Goal: Transaction & Acquisition: Purchase product/service

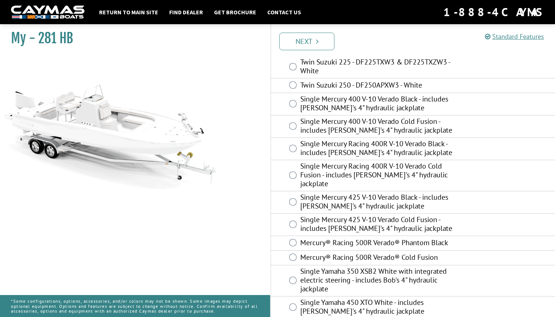
scroll to position [186, 0]
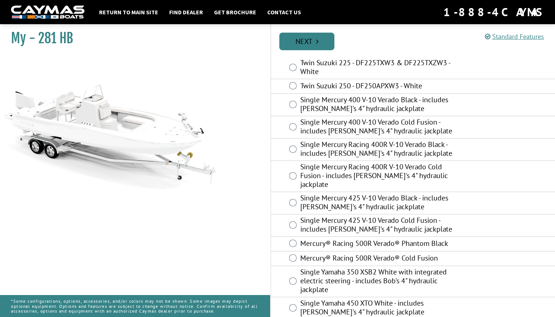
click at [314, 42] on link "Next" at bounding box center [306, 42] width 55 height 18
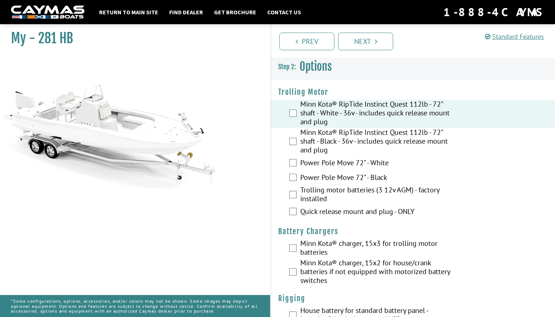
scroll to position [11, 0]
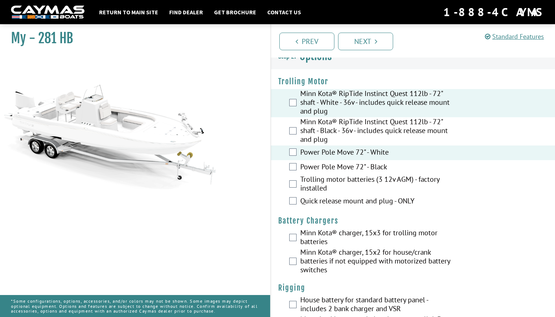
click at [297, 184] on div "Trolling motor batteries (3 12v AGM) - factory installed" at bounding box center [413, 184] width 284 height 19
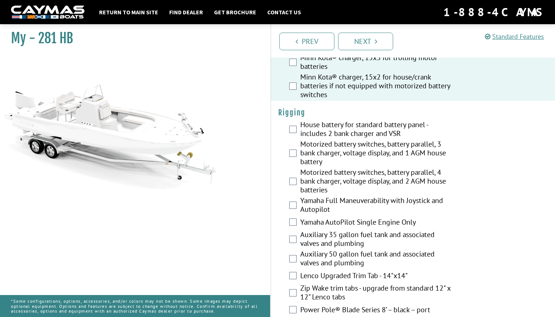
scroll to position [177, 0]
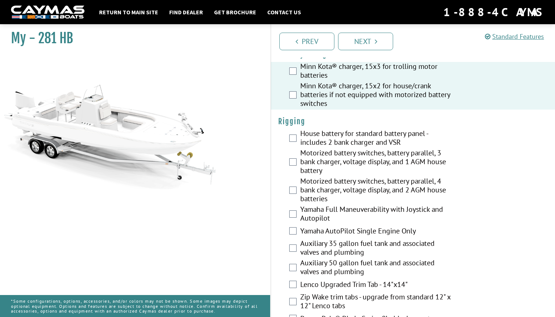
click at [292, 263] on div "Auxiliary 50 gallon fuel tank and associated valves and plumbing" at bounding box center [413, 268] width 284 height 19
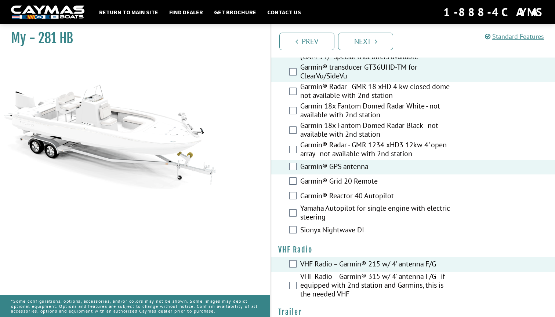
scroll to position [2265, 0]
click at [366, 40] on link "Next" at bounding box center [365, 42] width 55 height 18
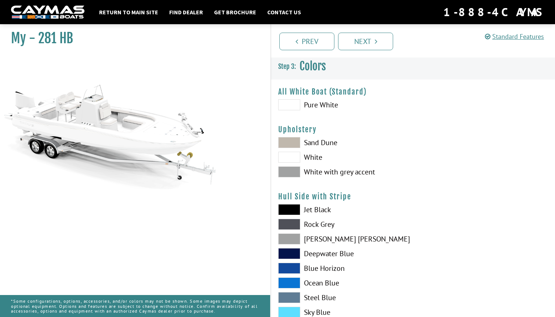
scroll to position [11, 0]
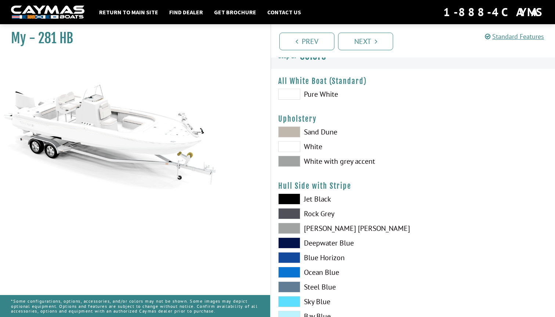
click at [289, 162] on span at bounding box center [289, 161] width 22 height 11
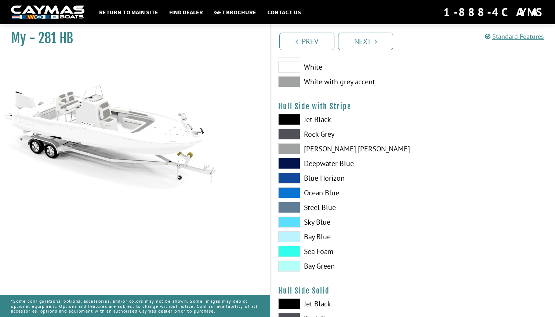
scroll to position [88, 0]
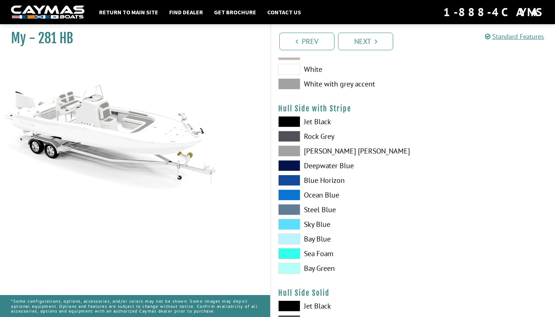
click at [292, 150] on span at bounding box center [289, 151] width 22 height 11
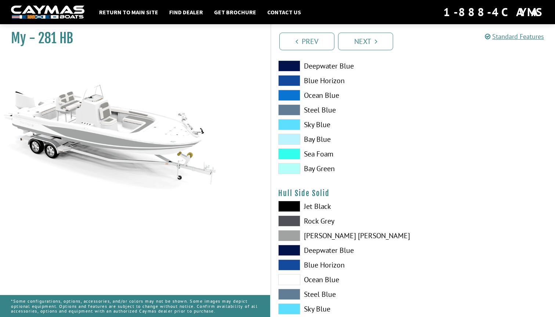
scroll to position [204, 0]
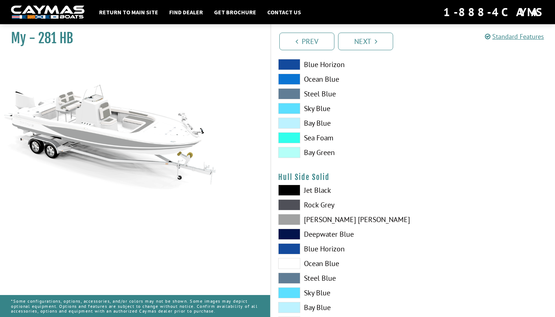
click at [290, 221] on span at bounding box center [289, 219] width 22 height 11
click at [291, 219] on span at bounding box center [289, 219] width 22 height 11
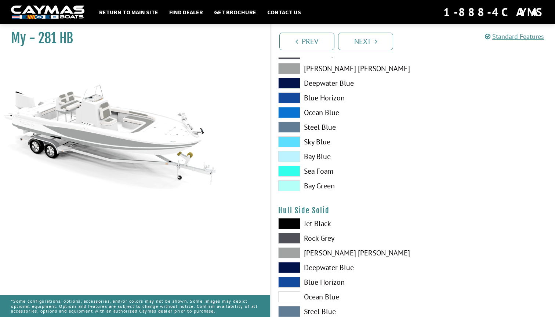
scroll to position [168, 0]
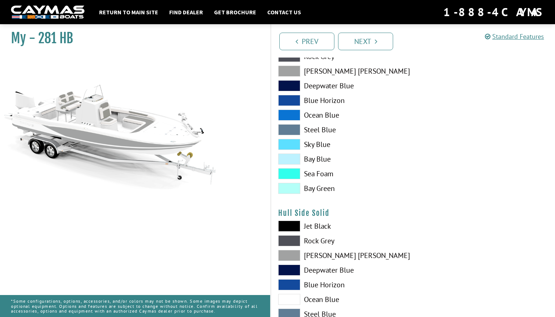
click at [291, 72] on span at bounding box center [289, 71] width 22 height 11
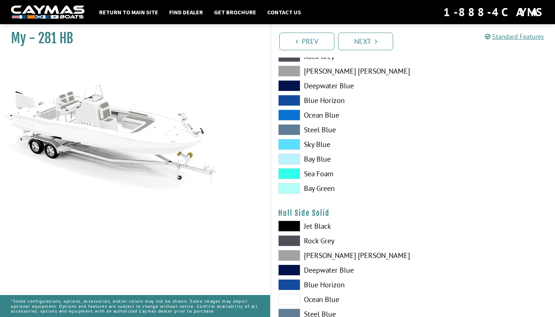
click at [290, 255] on span at bounding box center [289, 255] width 22 height 11
click at [294, 236] on span at bounding box center [289, 241] width 22 height 11
click at [291, 254] on span at bounding box center [289, 255] width 22 height 11
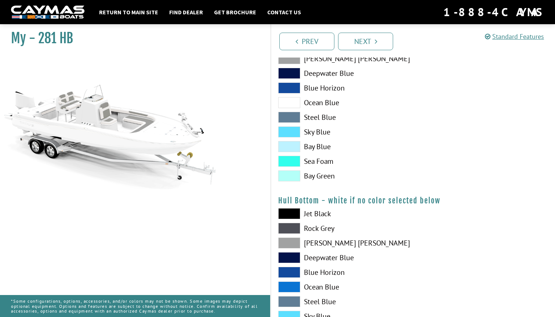
scroll to position [366, 0]
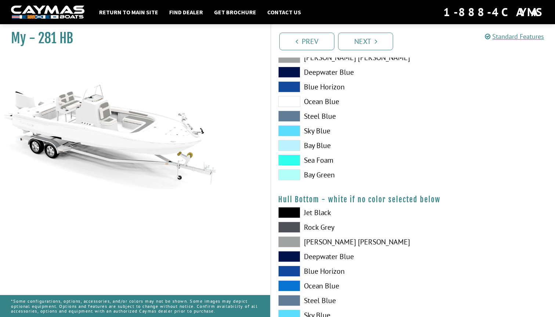
click at [289, 243] on span at bounding box center [289, 242] width 22 height 11
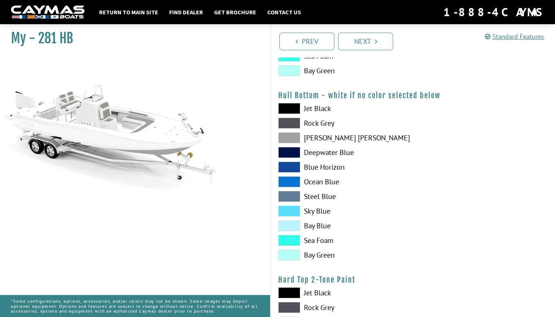
scroll to position [466, 0]
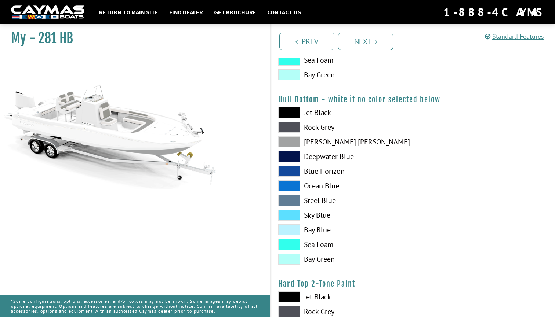
click at [287, 143] on span at bounding box center [289, 141] width 22 height 11
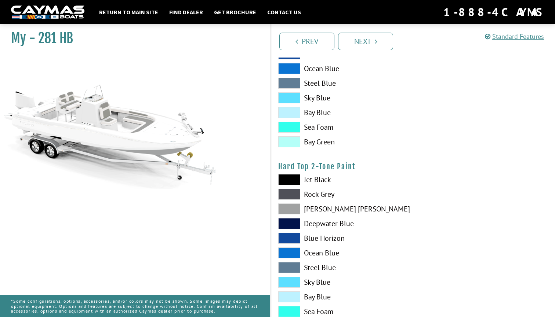
scroll to position [589, 0]
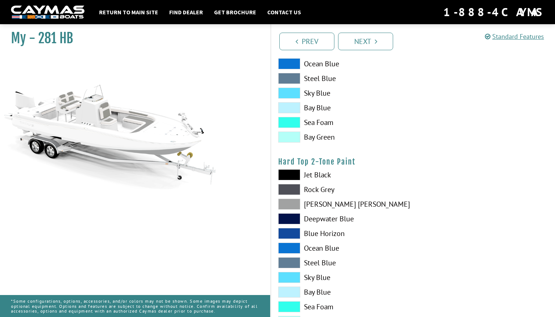
click at [289, 205] on span at bounding box center [289, 204] width 22 height 11
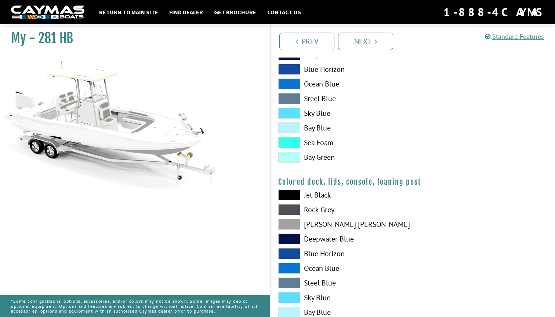
scroll to position [753, 0]
click at [291, 224] on span at bounding box center [289, 224] width 22 height 11
click at [291, 210] on span at bounding box center [289, 209] width 22 height 11
click at [290, 195] on span at bounding box center [289, 194] width 22 height 11
click at [288, 221] on span at bounding box center [289, 224] width 22 height 11
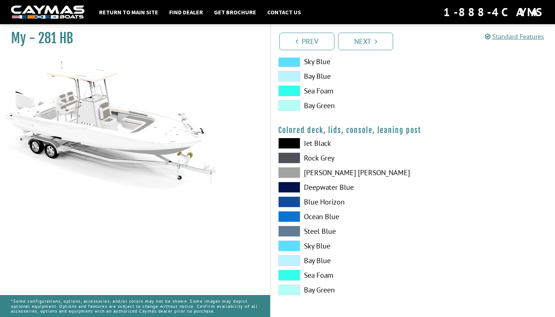
scroll to position [805, 0]
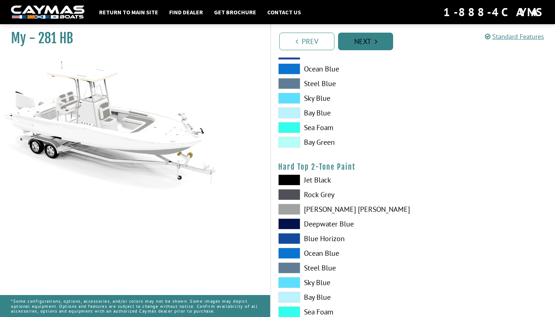
click at [363, 50] on link "Next" at bounding box center [365, 42] width 55 height 18
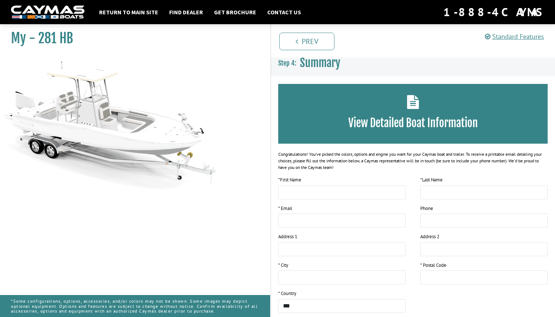
scroll to position [0, 0]
